Goal: Task Accomplishment & Management: Use online tool/utility

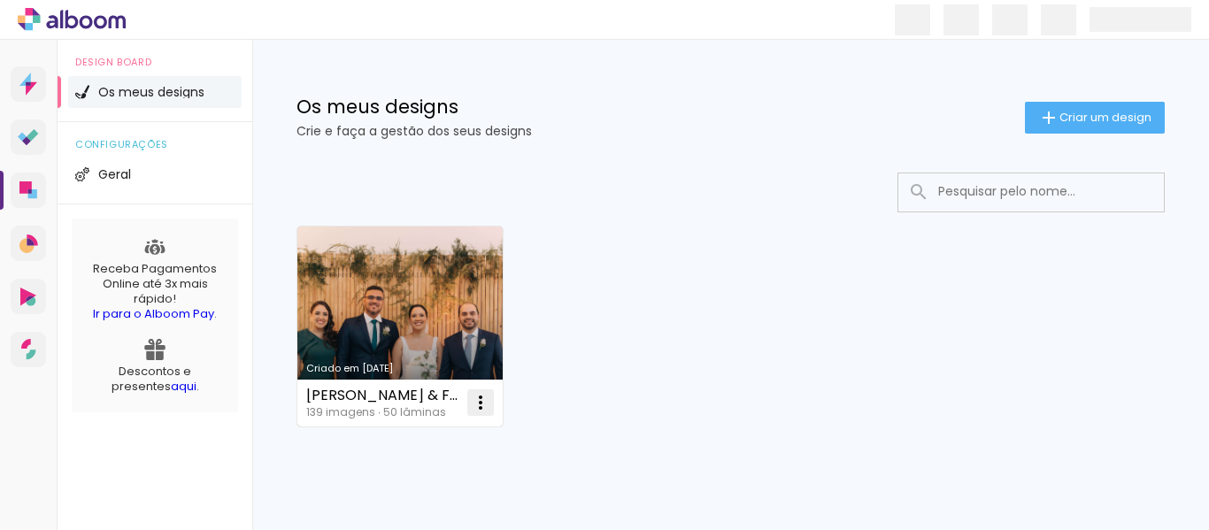
click at [474, 407] on iron-icon at bounding box center [480, 402] width 21 height 21
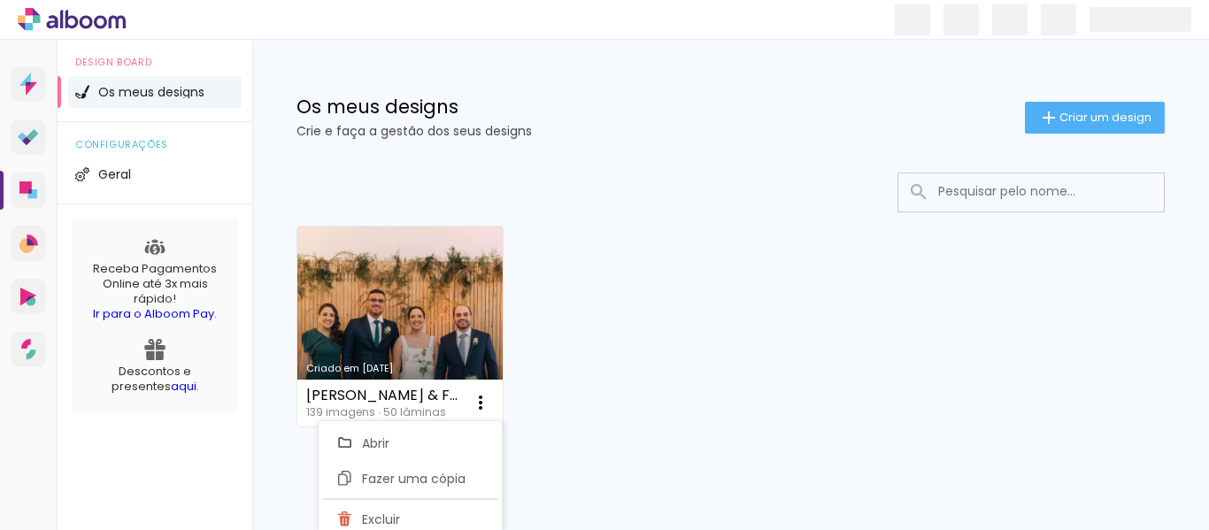
click at [743, 280] on div "Criado em 09/03/25 Joana & Fagner 139 imagens ∙ 50 lâminas Abrir Fazer uma cópi…" at bounding box center [731, 326] width 884 height 216
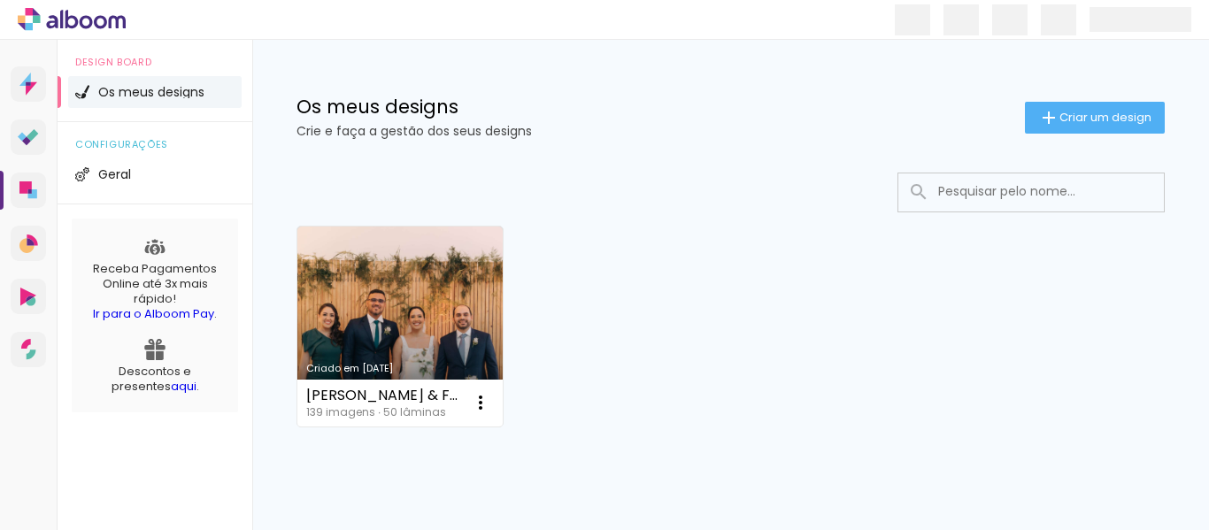
scroll to position [62, 0]
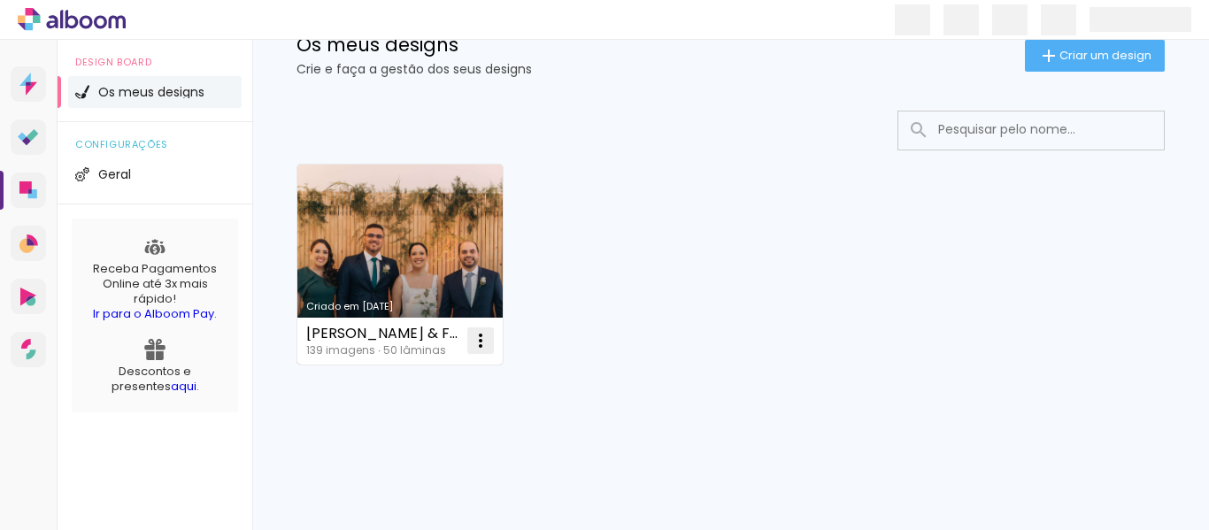
click at [483, 341] on iron-icon at bounding box center [480, 340] width 21 height 21
click at [404, 378] on paper-item "Abrir" at bounding box center [408, 381] width 177 height 35
